Goal: Find contact information: Find contact information

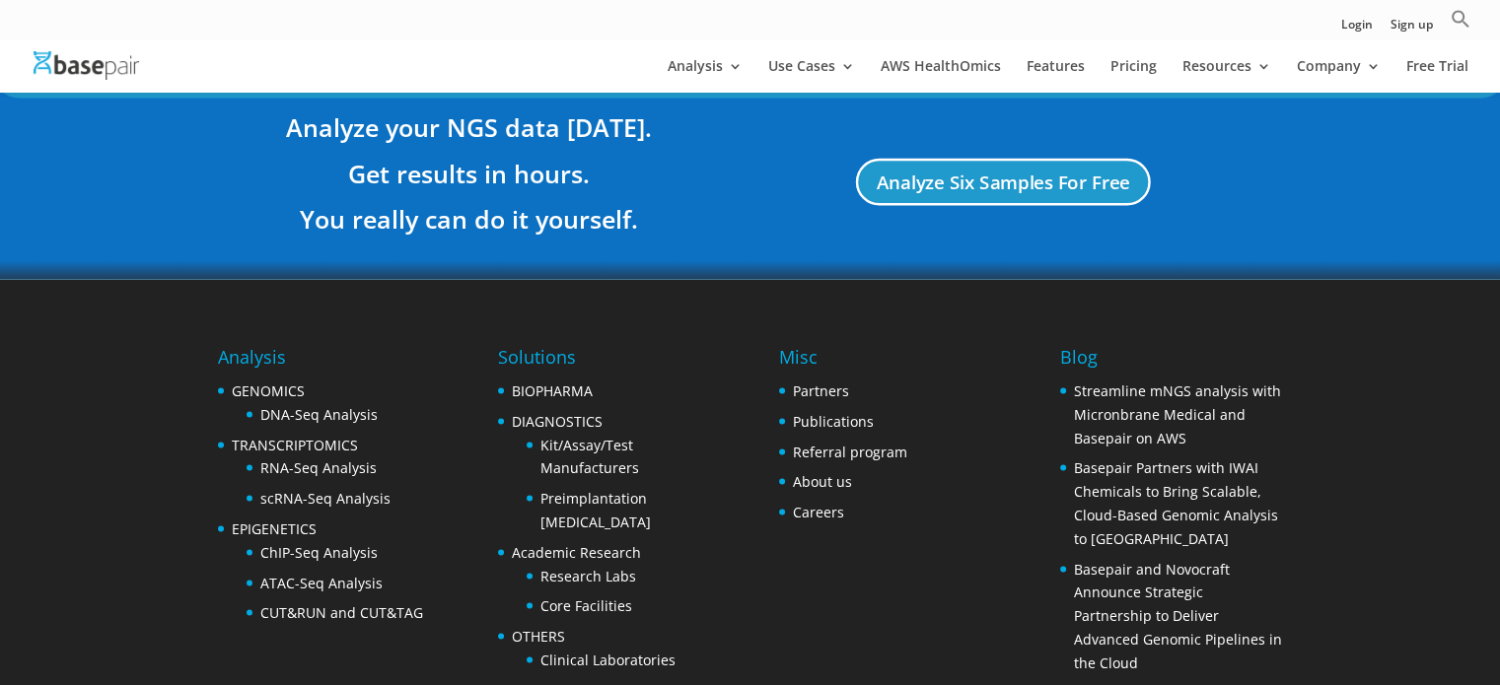
scroll to position [3881, 0]
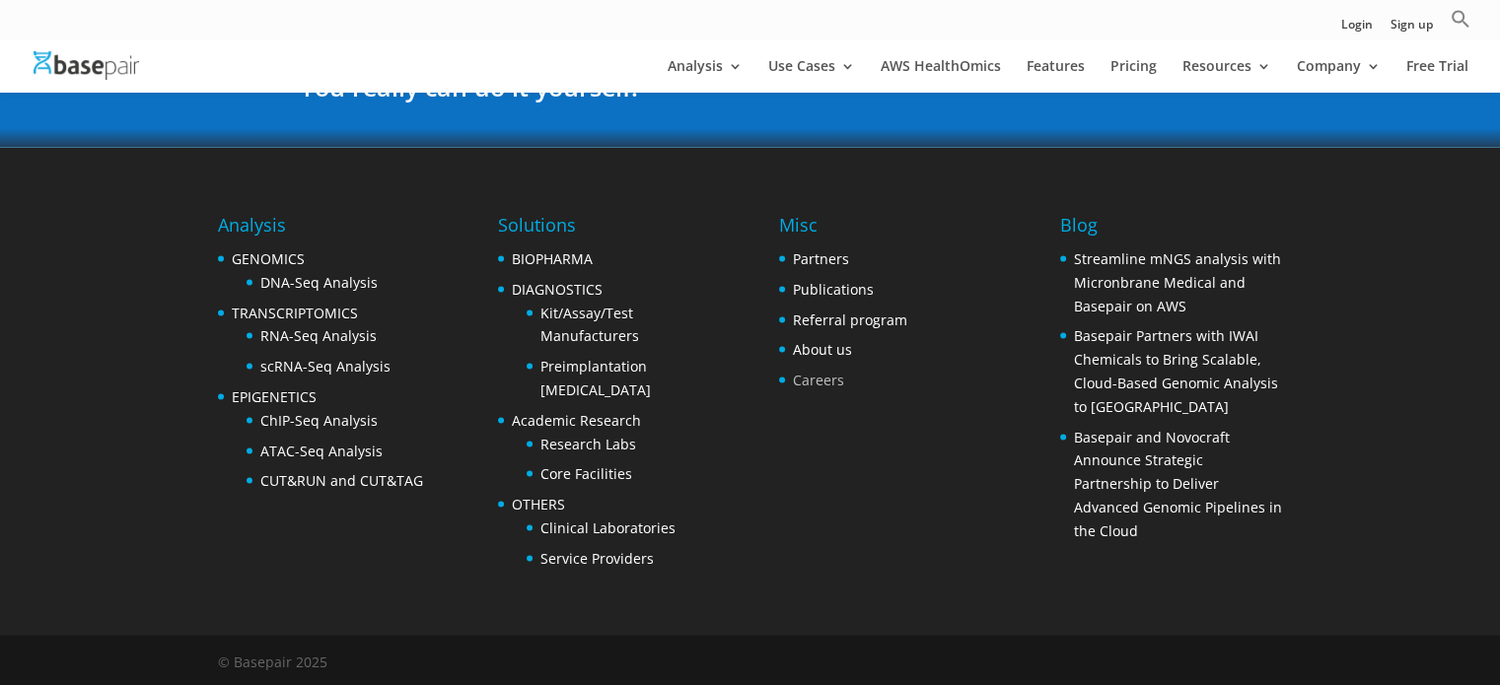
click at [809, 378] on link "Careers" at bounding box center [818, 380] width 51 height 19
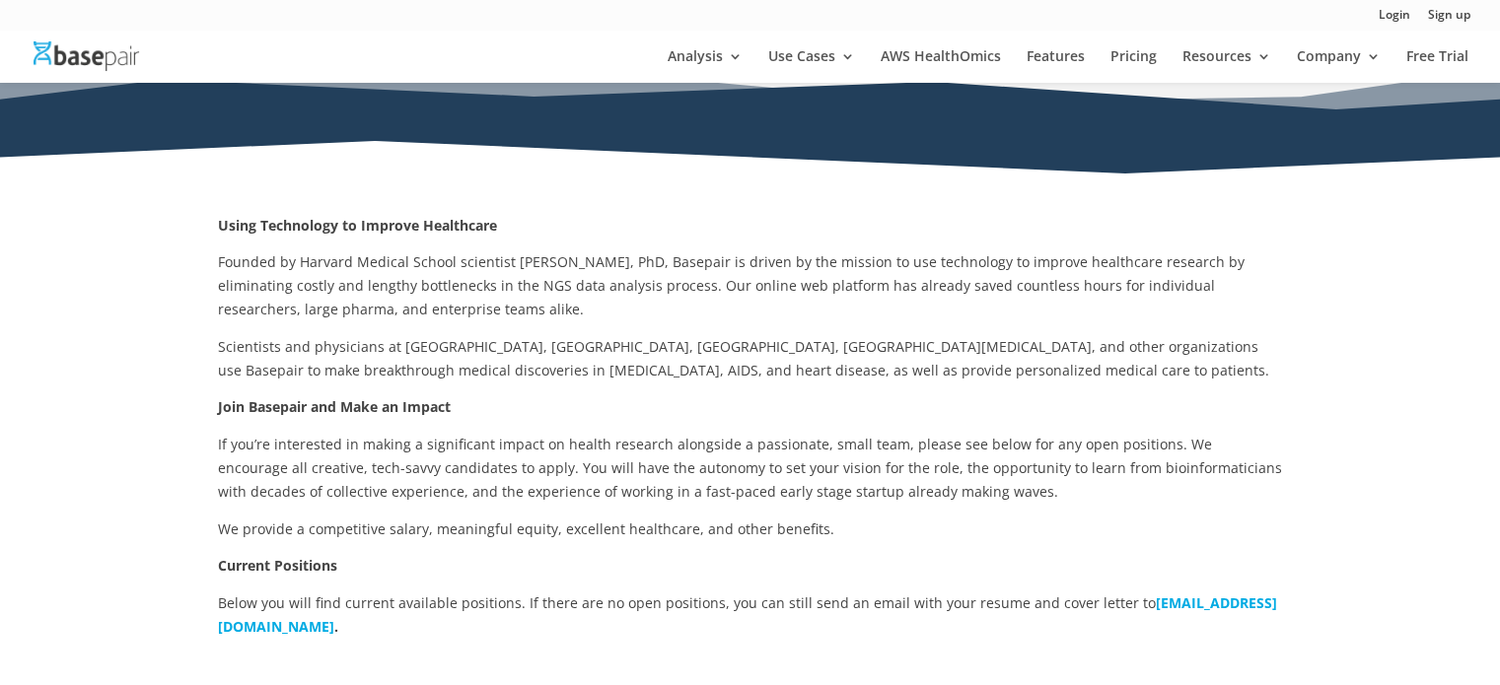
scroll to position [181, 0]
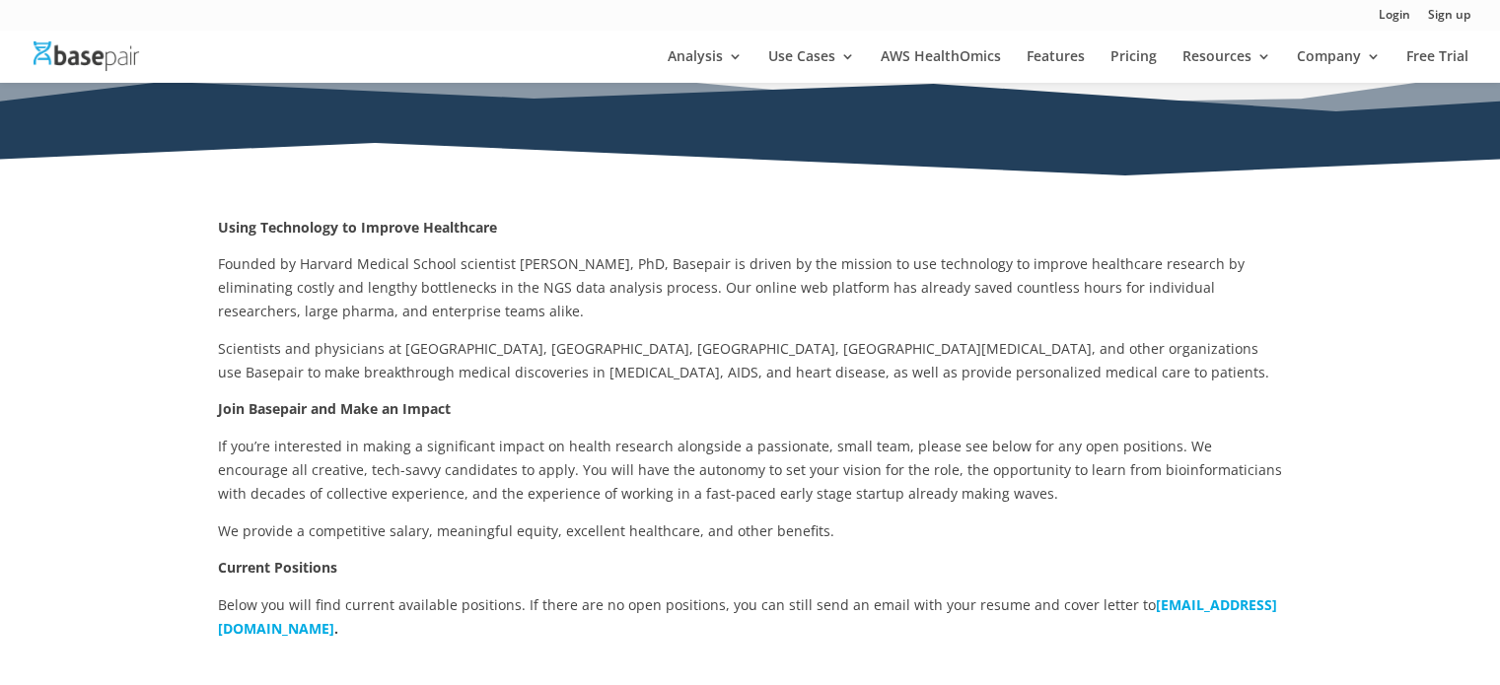
click at [350, 633] on b "[EMAIL_ADDRESS][DOMAIN_NAME]" at bounding box center [747, 617] width 1059 height 42
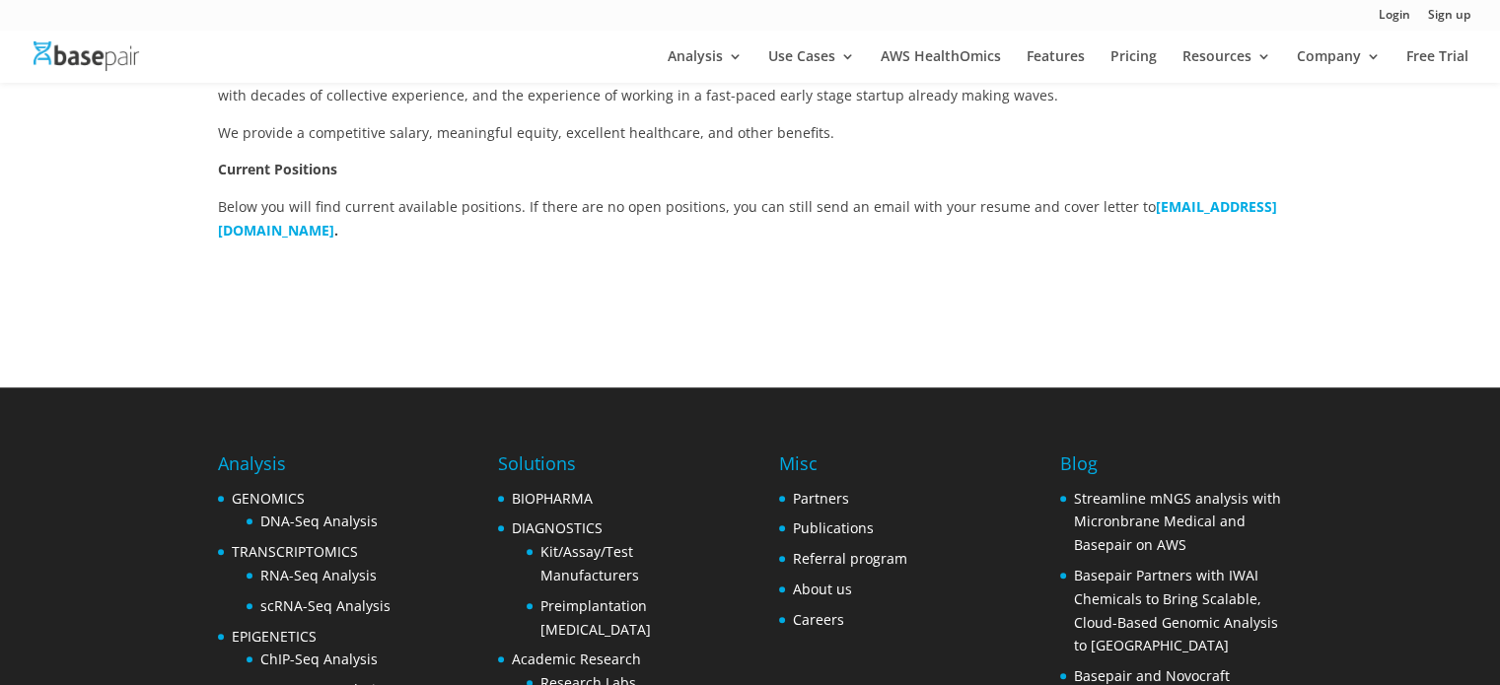
scroll to position [583, 0]
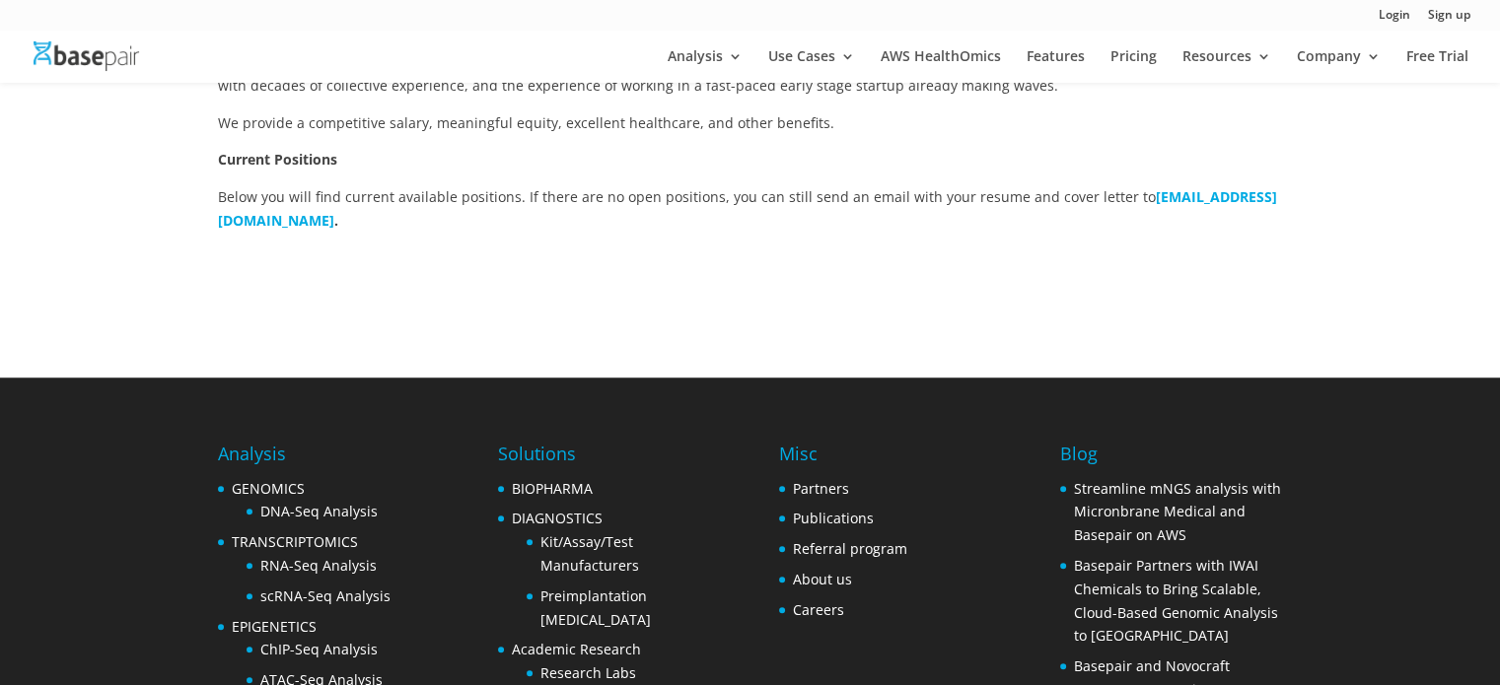
scroll to position [583, 0]
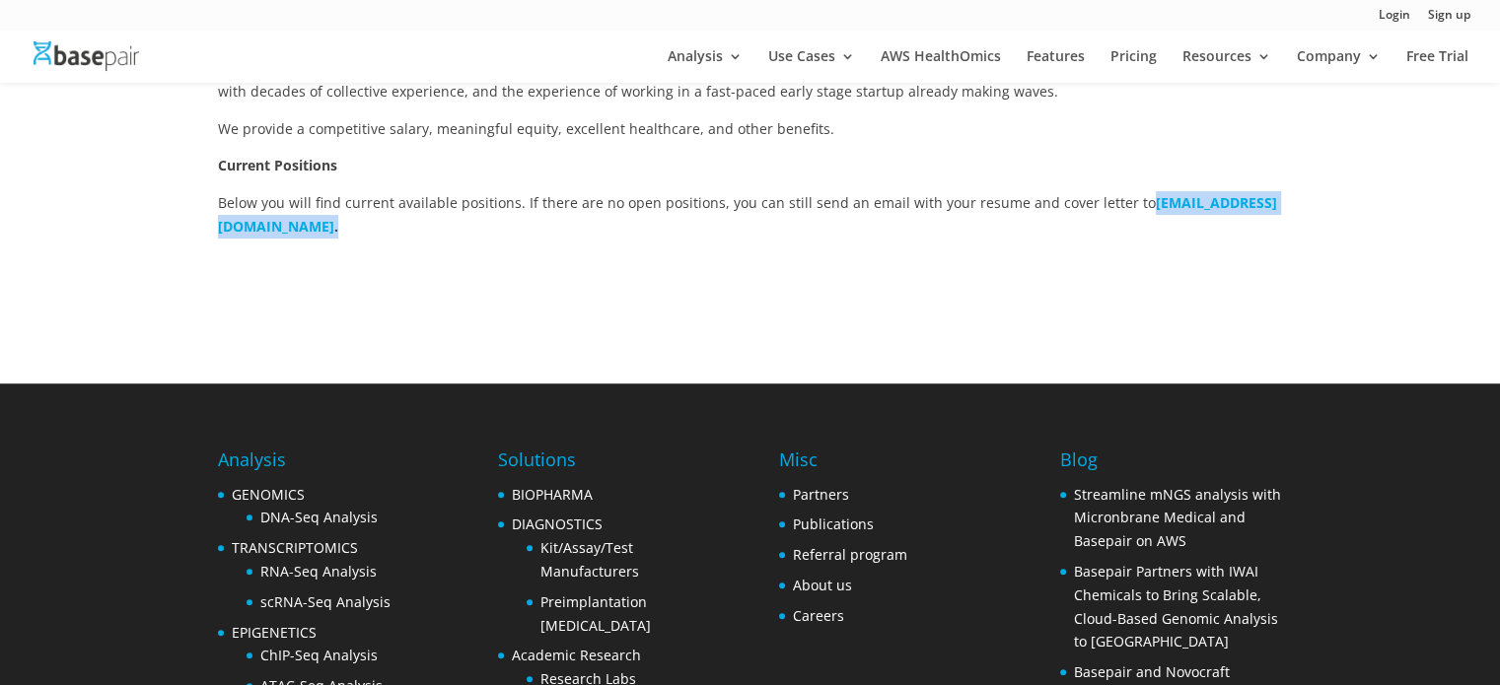
drag, startPoint x: 192, startPoint y: 228, endPoint x: 410, endPoint y: 247, distance: 218.7
click at [410, 247] on div "Using Technology to Improve Healthcare Founded by Harvard Medical School scient…" at bounding box center [750, 59] width 1500 height 650
copy p "careers@basepairtech.com ."
